Goal: Information Seeking & Learning: Learn about a topic

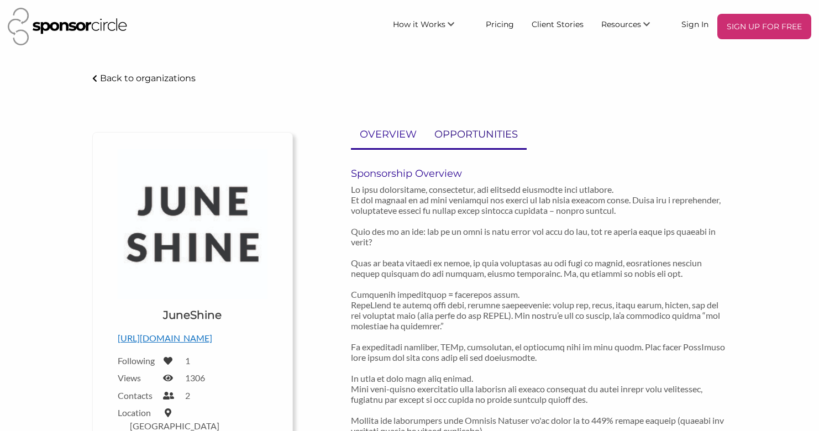
click at [466, 140] on p "OPPORTUNITIES" at bounding box center [476, 135] width 83 height 16
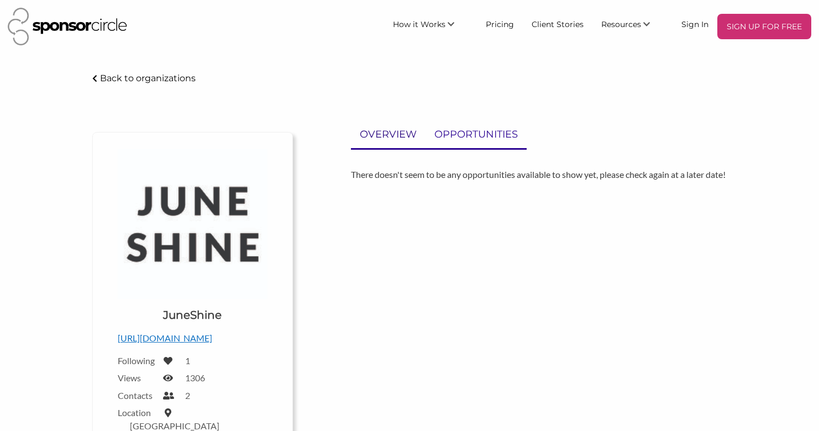
click at [386, 140] on p "OVERVIEW" at bounding box center [388, 135] width 57 height 16
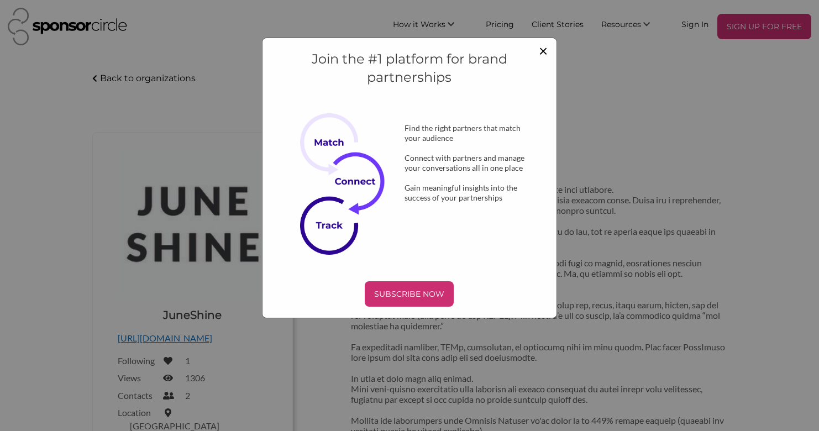
click at [541, 55] on span "×" at bounding box center [543, 50] width 9 height 19
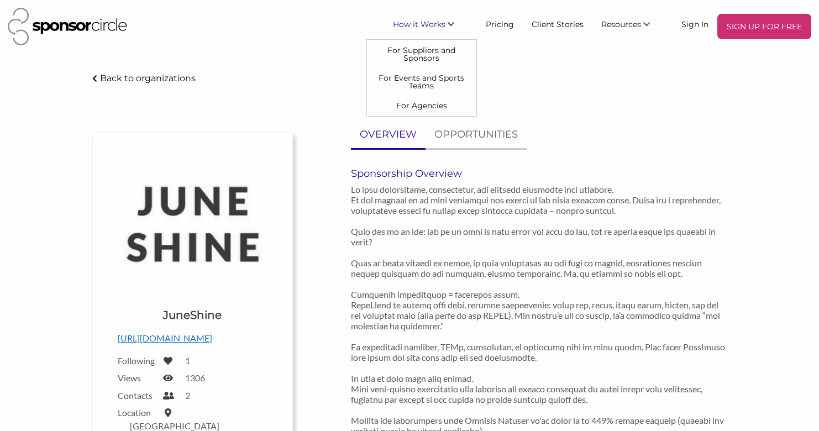
click at [430, 25] on span "How it Works" at bounding box center [419, 24] width 53 height 10
click at [422, 82] on link "For Events and Sports Teams" at bounding box center [421, 82] width 109 height 28
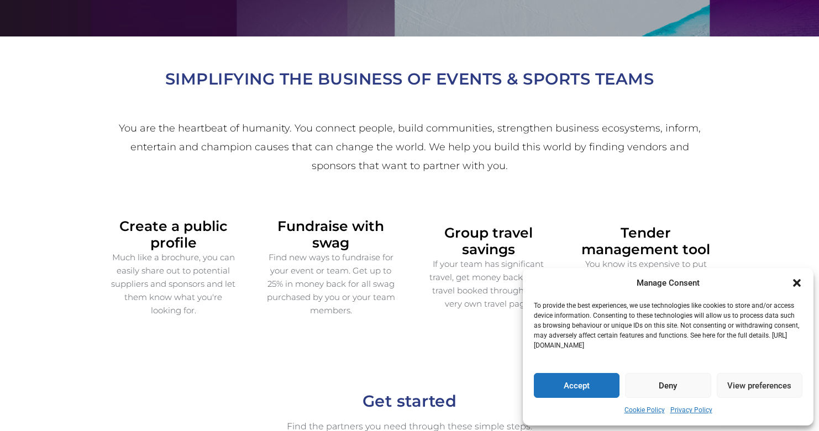
scroll to position [342, 0]
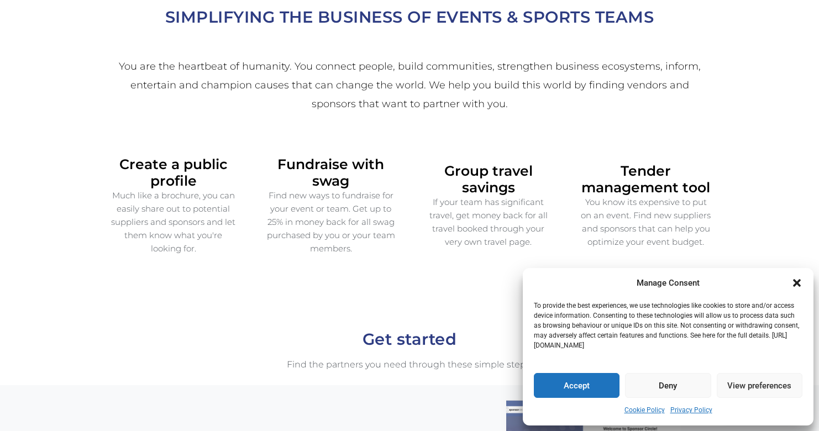
click at [559, 380] on button "Accept" at bounding box center [577, 385] width 86 height 25
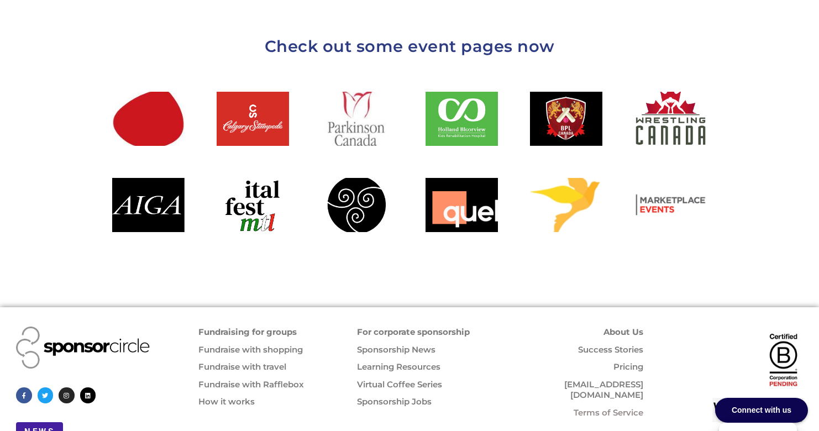
scroll to position [1262, 0]
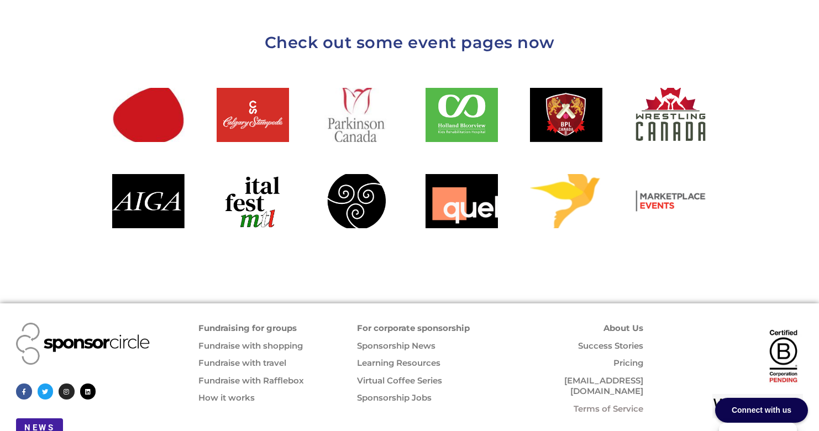
click at [387, 393] on link "Sponsorship Jobs" at bounding box center [394, 398] width 75 height 11
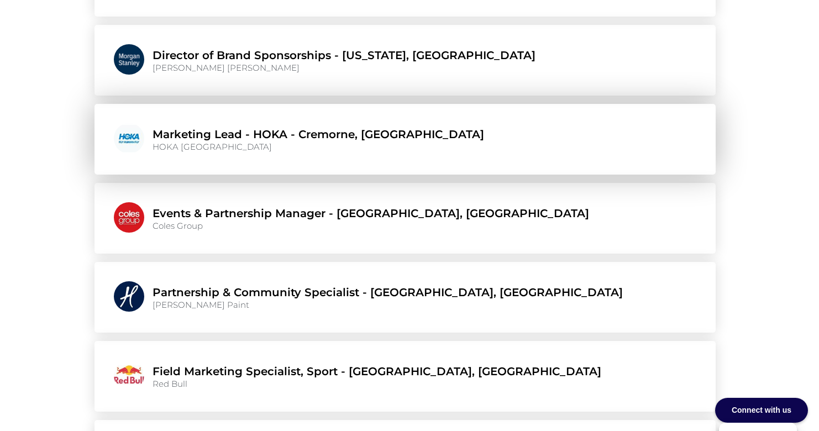
scroll to position [1898, 0]
